Goal: Task Accomplishment & Management: Manage account settings

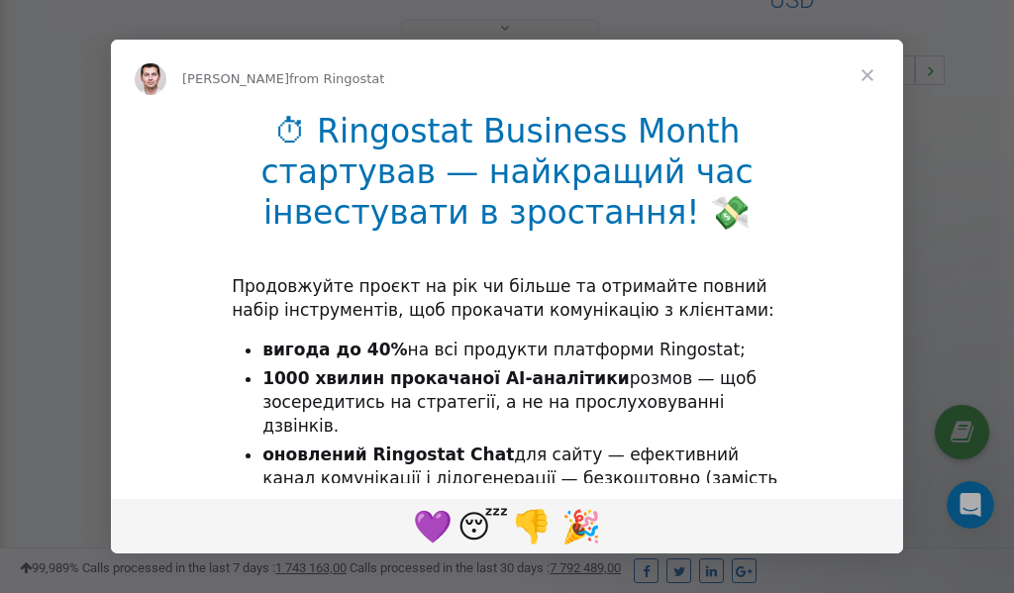
click at [870, 77] on span "Close" at bounding box center [867, 75] width 71 height 71
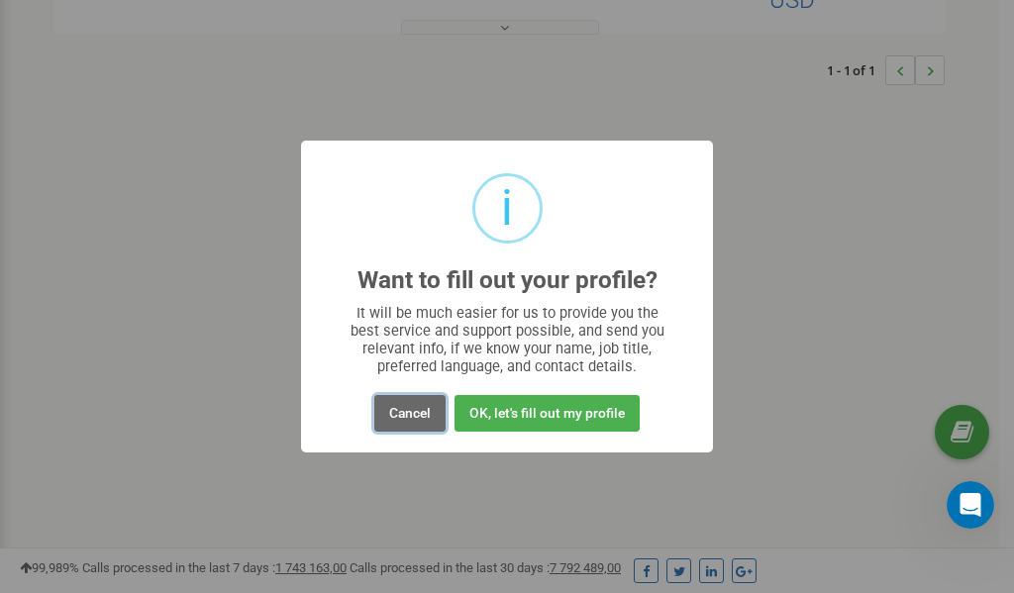
click at [406, 412] on button "Cancel" at bounding box center [409, 413] width 71 height 37
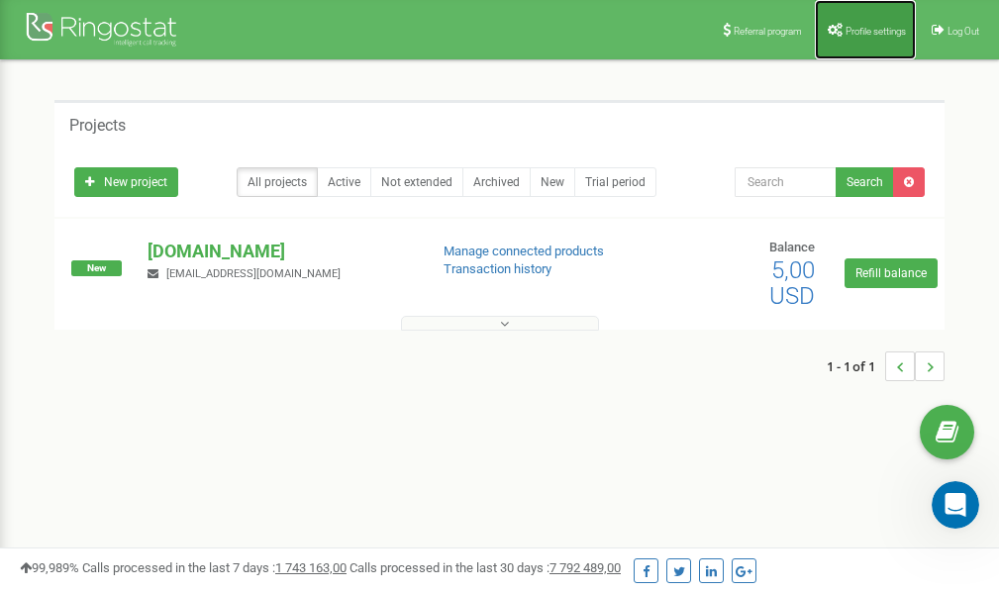
click at [868, 22] on link "Profile settings" at bounding box center [865, 29] width 101 height 59
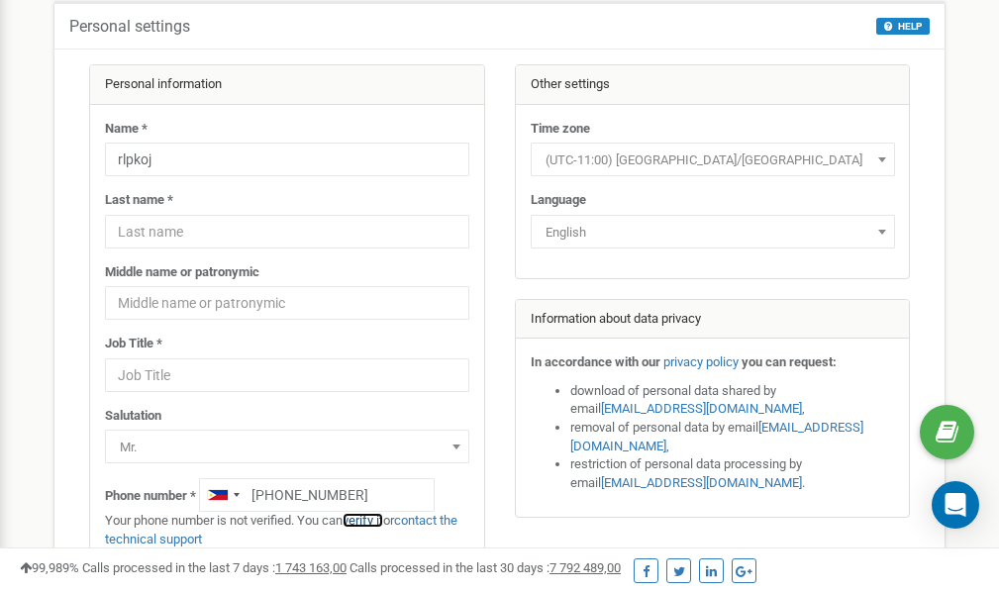
click at [376, 521] on link "verify it" at bounding box center [363, 520] width 41 height 15
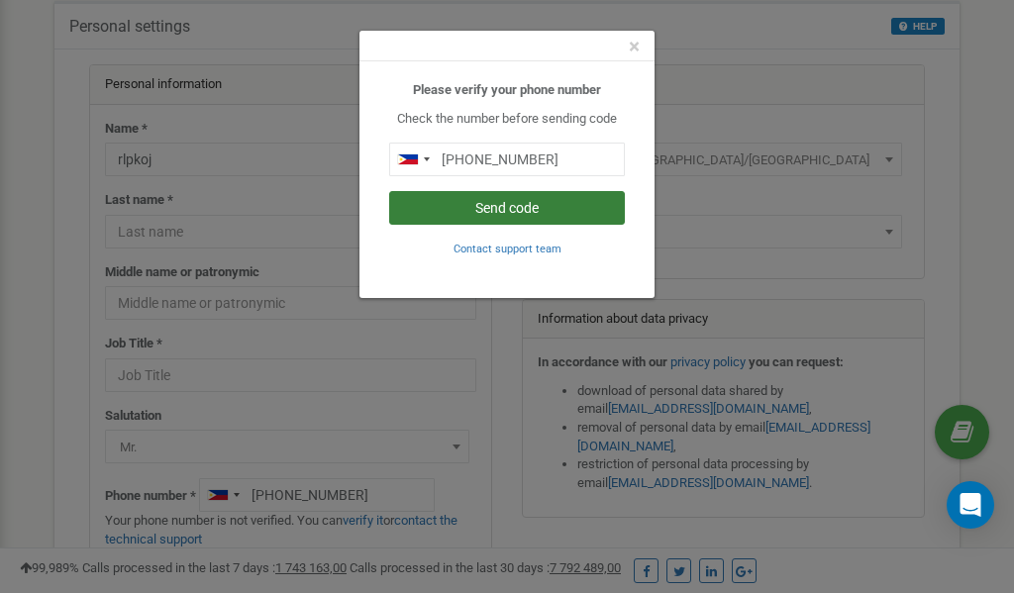
click at [503, 207] on button "Send code" at bounding box center [507, 208] width 236 height 34
